Goal: Information Seeking & Learning: Find contact information

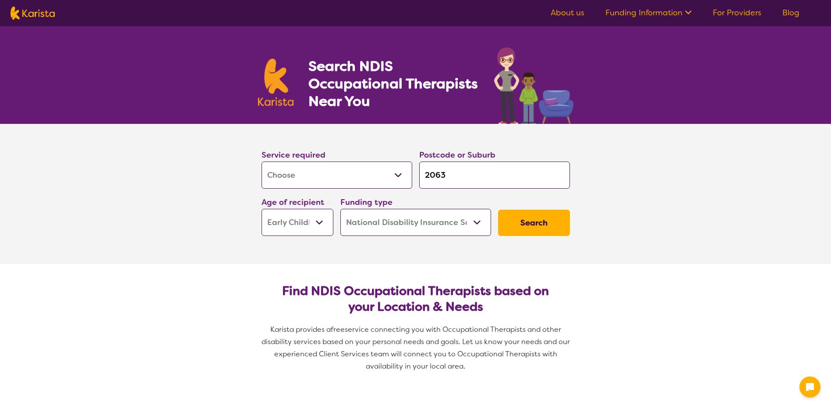
select select "[MEDICAL_DATA]"
select select "EC"
select select "NDIS"
select select "[MEDICAL_DATA]"
select select "EC"
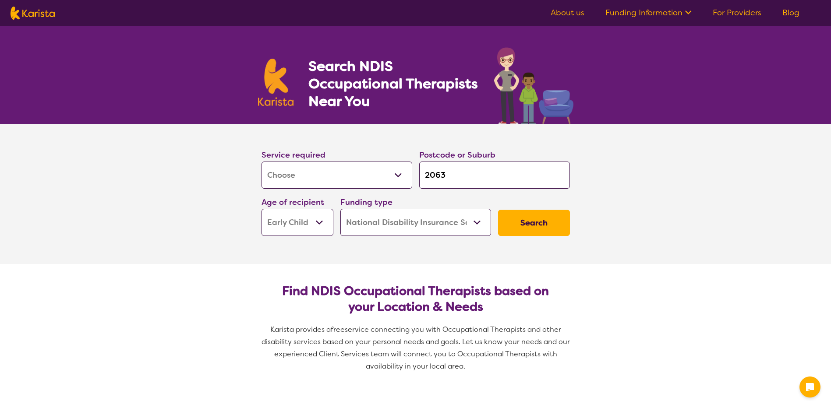
select select "NDIS"
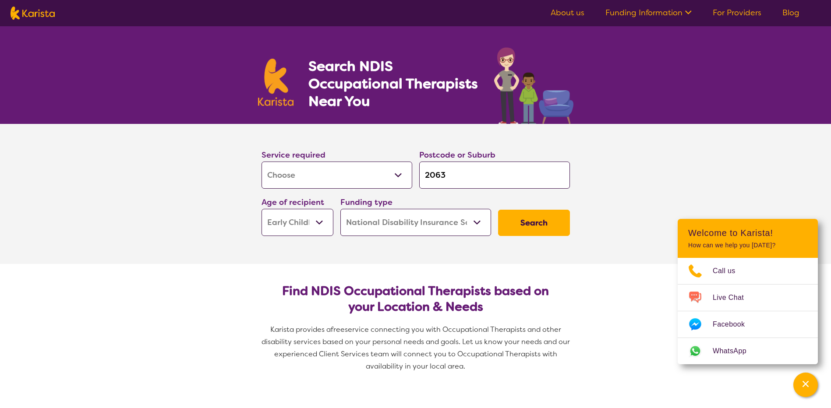
click at [454, 177] on input "2063" at bounding box center [494, 175] width 151 height 27
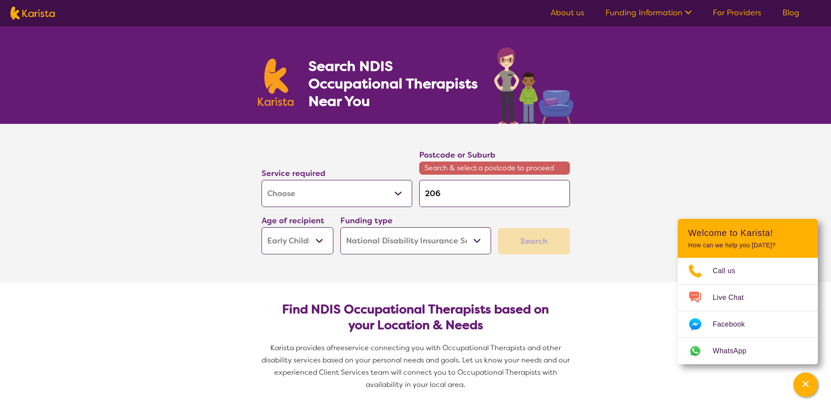
type input "206"
type input "20"
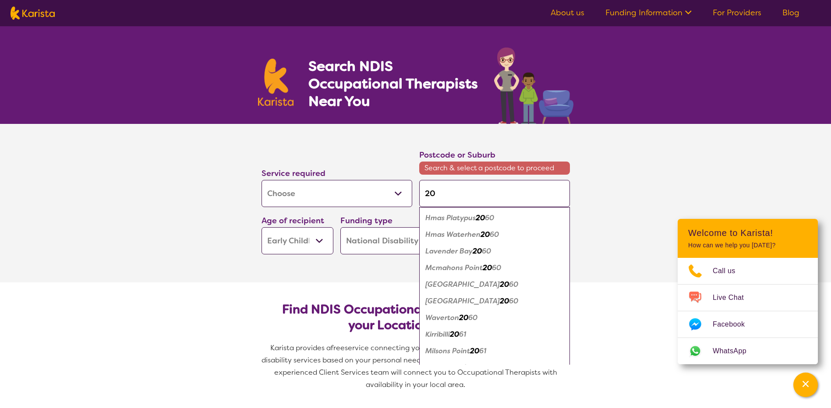
type input "2"
type input "24"
type input "240"
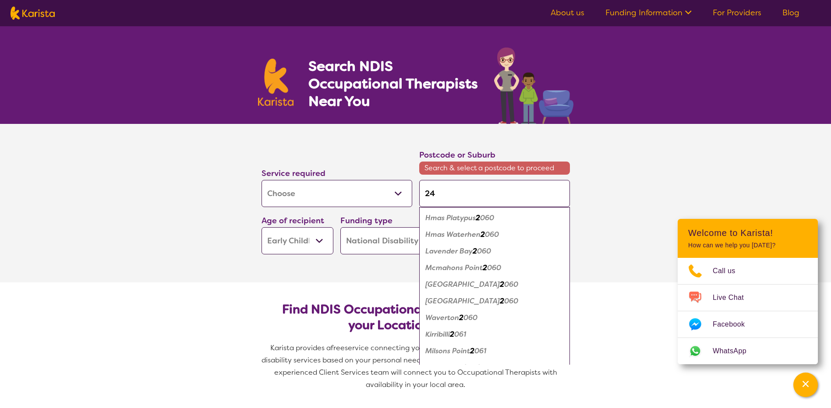
type input "240"
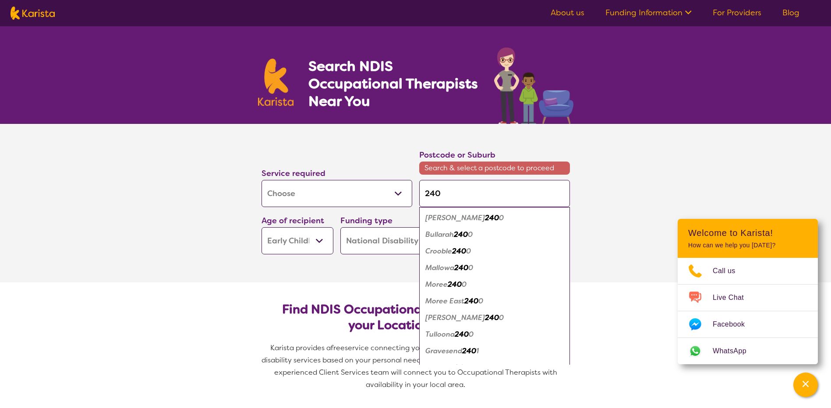
type input "2406"
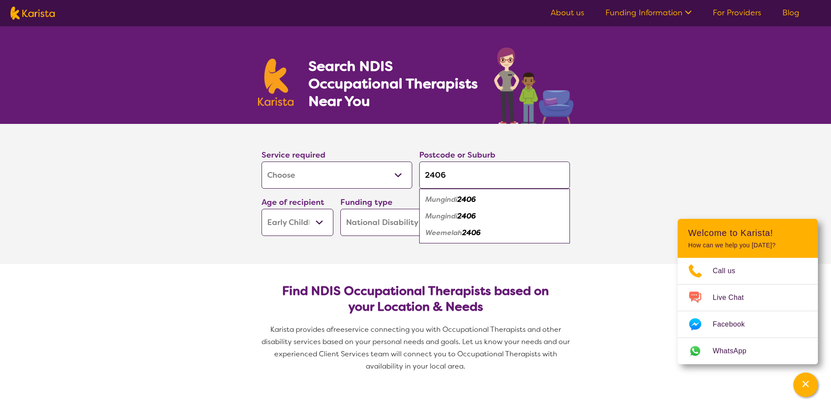
type input "2406"
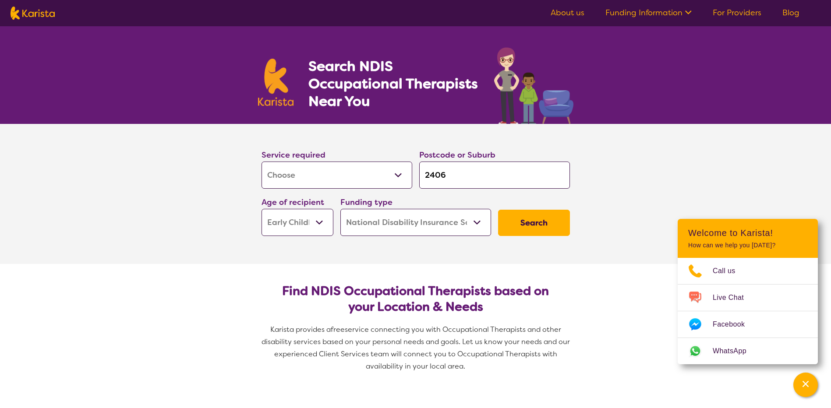
click at [321, 223] on select "Early Childhood - 0 to 9 Child - 10 to 11 Adolescent - 12 to 17 Adult - 18 to 6…" at bounding box center [298, 222] width 72 height 27
select select "AS"
click at [262, 209] on select "Early Childhood - 0 to 9 Child - 10 to 11 Adolescent - 12 to 17 Adult - 18 to 6…" at bounding box center [298, 222] width 72 height 27
select select "AS"
click at [525, 222] on button "Search" at bounding box center [534, 223] width 72 height 26
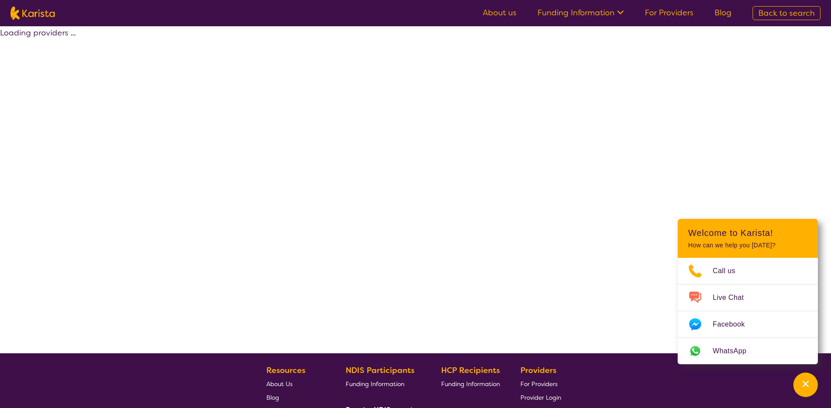
select select "by_score"
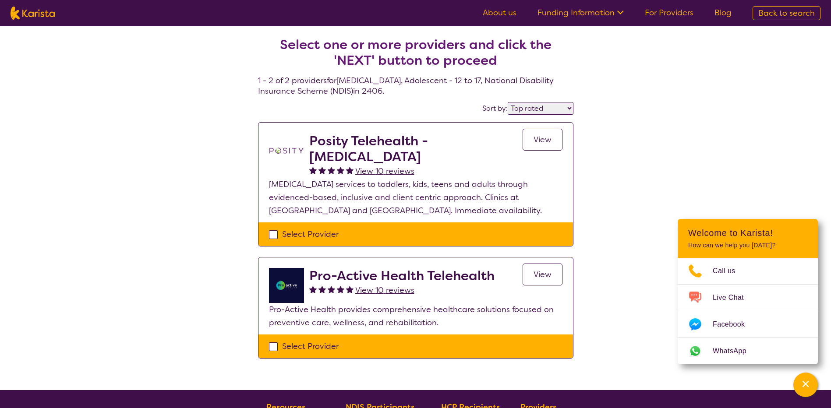
select select "[MEDICAL_DATA]"
select select "AS"
select select "NDIS"
select select "[MEDICAL_DATA]"
select select "AS"
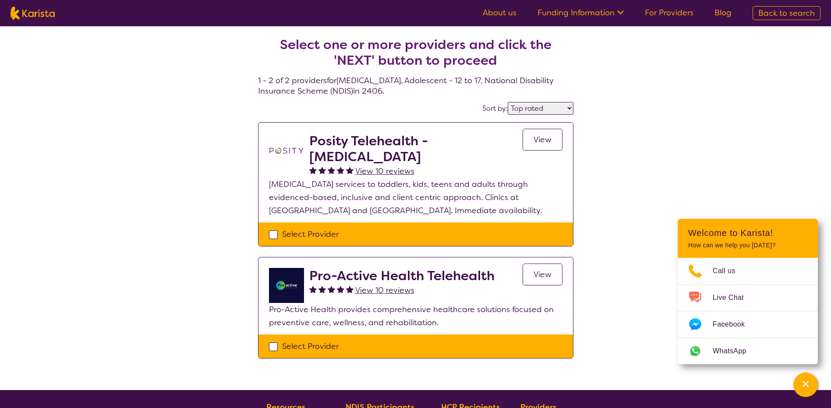
select select "NDIS"
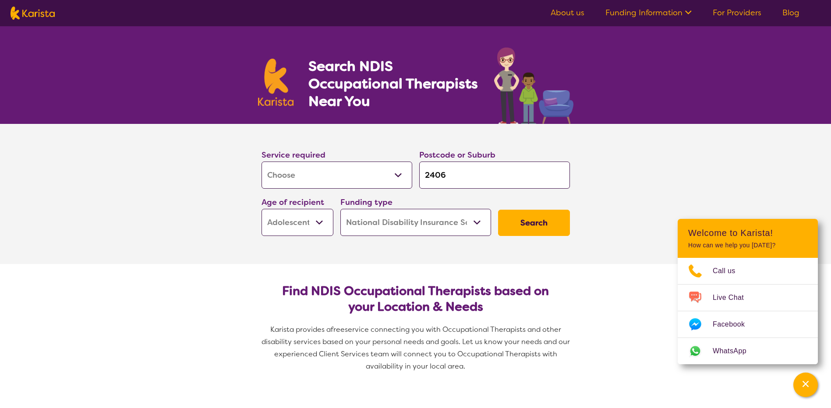
click at [477, 221] on select "Home Care Package (HCP) National Disability Insurance Scheme (NDIS) I don't know" at bounding box center [416, 222] width 151 height 27
click at [317, 222] on select "Early Childhood - 0 to 9 Child - 10 to 11 Adolescent - 12 to 17 Adult - 18 to 6…" at bounding box center [298, 222] width 72 height 27
click at [262, 209] on select "Early Childhood - 0 to 9 Child - 10 to 11 Adolescent - 12 to 17 Adult - 18 to 6…" at bounding box center [298, 222] width 72 height 27
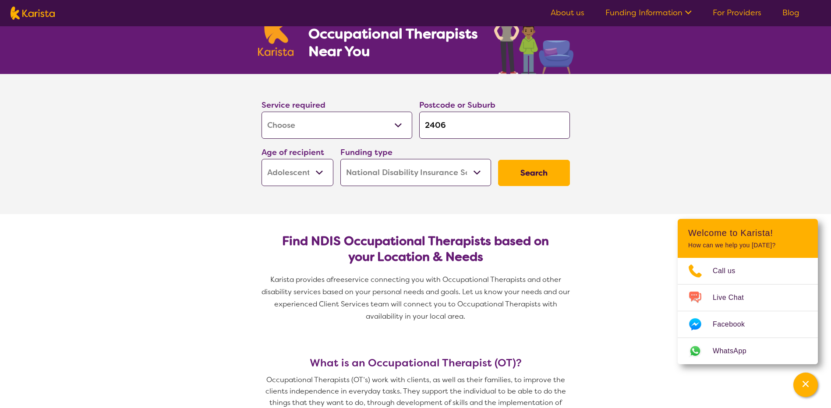
scroll to position [44, 0]
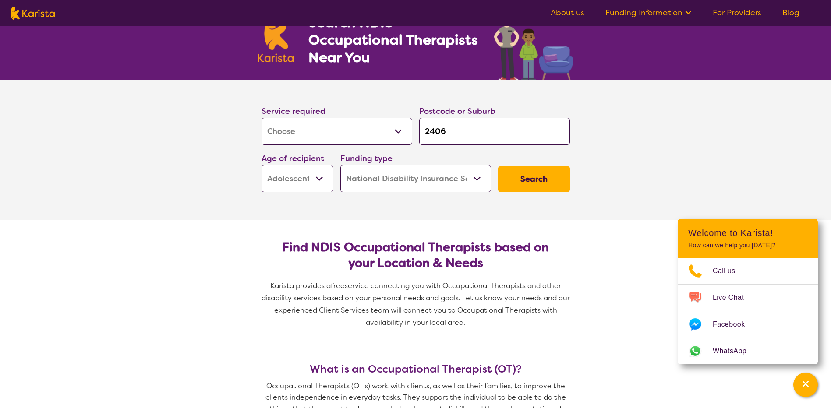
click at [539, 184] on button "Search" at bounding box center [534, 179] width 72 height 26
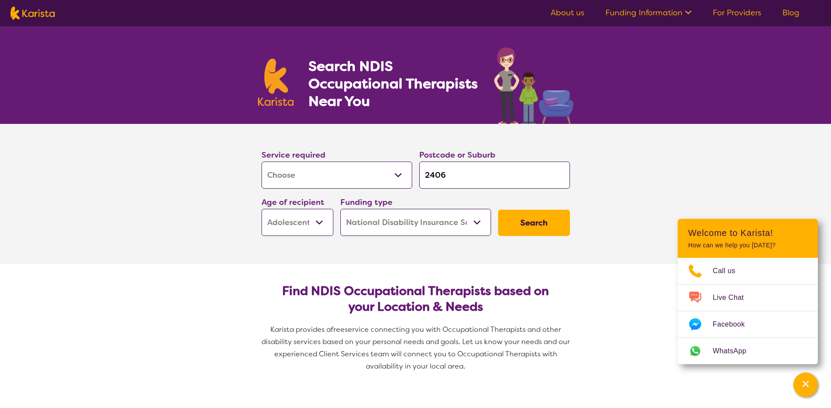
select select "by_score"
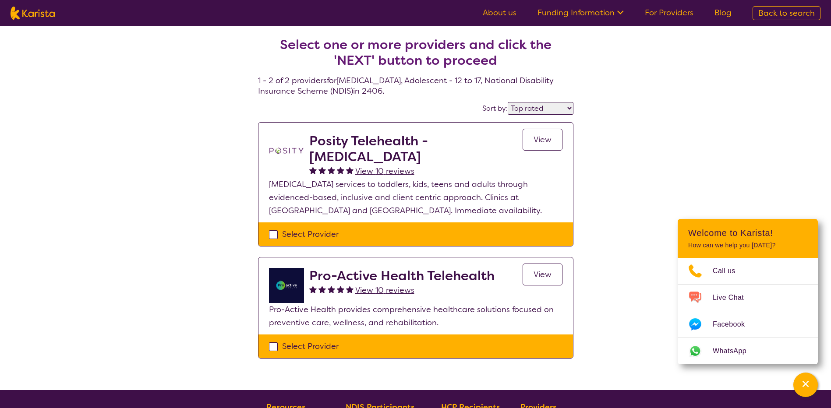
click at [539, 275] on span "View" at bounding box center [543, 275] width 18 height 11
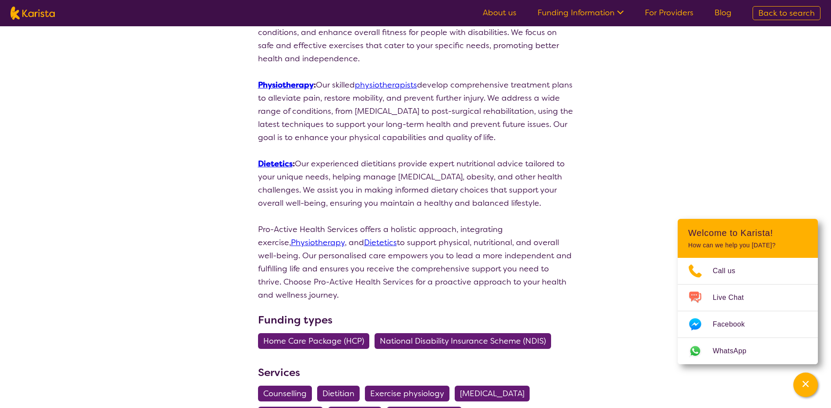
scroll to position [263, 0]
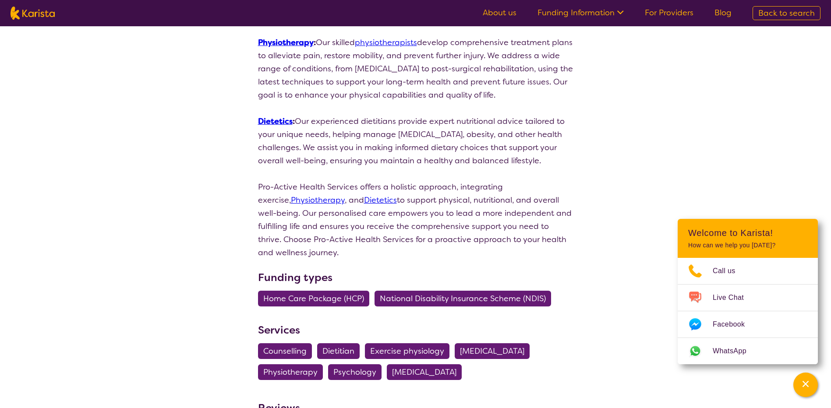
click at [506, 344] on span "[MEDICAL_DATA]" at bounding box center [492, 352] width 64 height 16
select select "[MEDICAL_DATA]"
select select "AS"
select select "NDIS"
select select "[MEDICAL_DATA]"
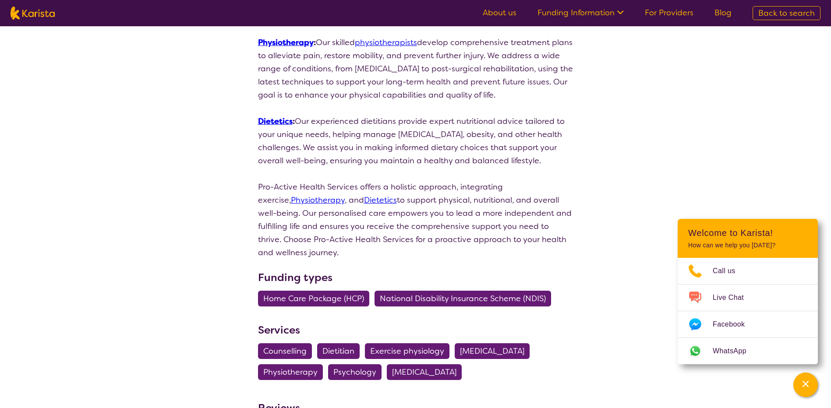
select select "AS"
select select "NDIS"
